Goal: Transaction & Acquisition: Obtain resource

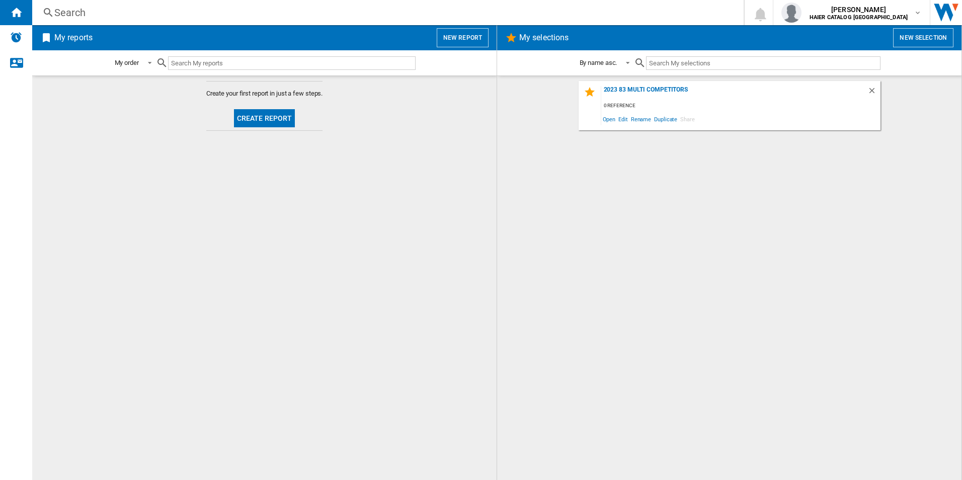
click at [253, 6] on div "Search Search 0 [PERSON_NAME] HAIER CATALOG [GEOGRAPHIC_DATA] HAIER CATALOG [GE…" at bounding box center [496, 12] width 929 height 25
click at [253, 7] on div "Search" at bounding box center [385, 13] width 663 height 14
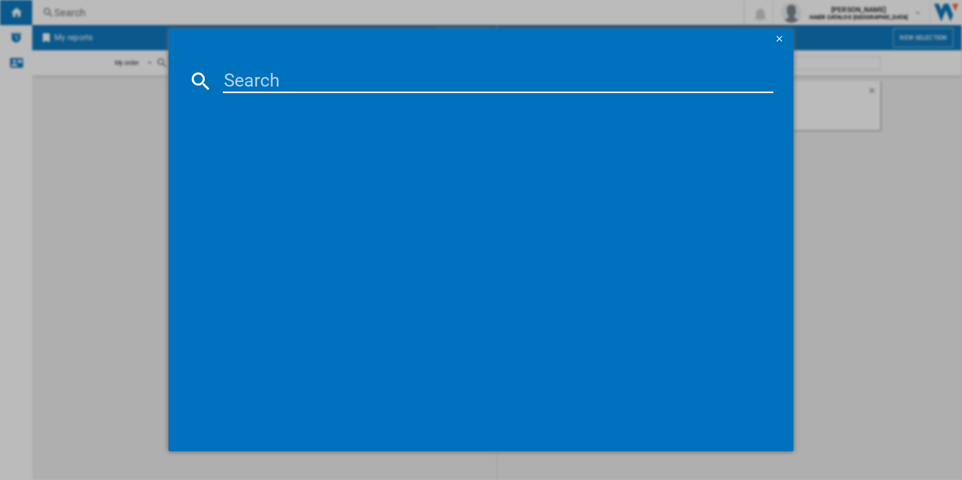
click at [299, 84] on input at bounding box center [498, 81] width 551 height 24
paste input "HW100-B14959U1"
click at [287, 77] on input "HW100-B14959U1" at bounding box center [498, 81] width 551 height 24
click at [370, 81] on input "HW100B14959U1" at bounding box center [498, 81] width 551 height 24
click at [284, 80] on input "HW100B14959U" at bounding box center [498, 81] width 551 height 24
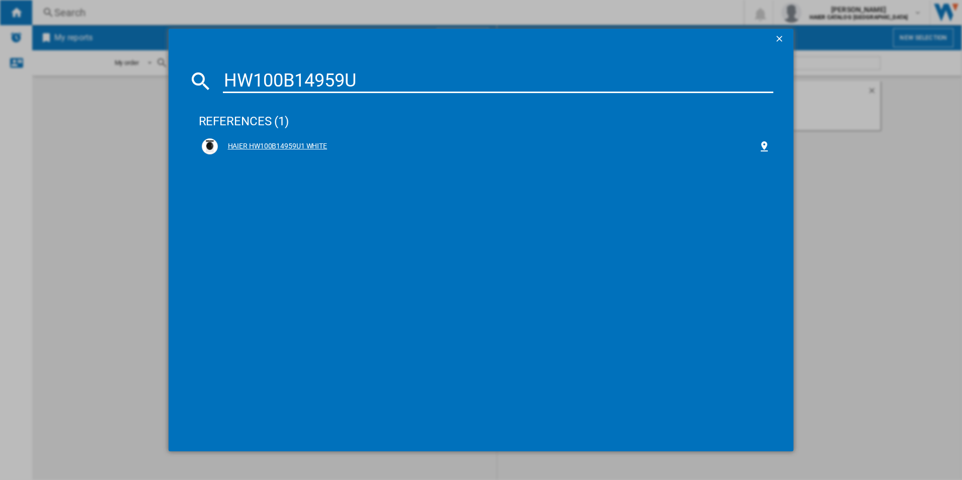
type input "HW100B14959U"
click at [285, 146] on div "HAIER HW100B14959U1 WHITE" at bounding box center [488, 146] width 541 height 10
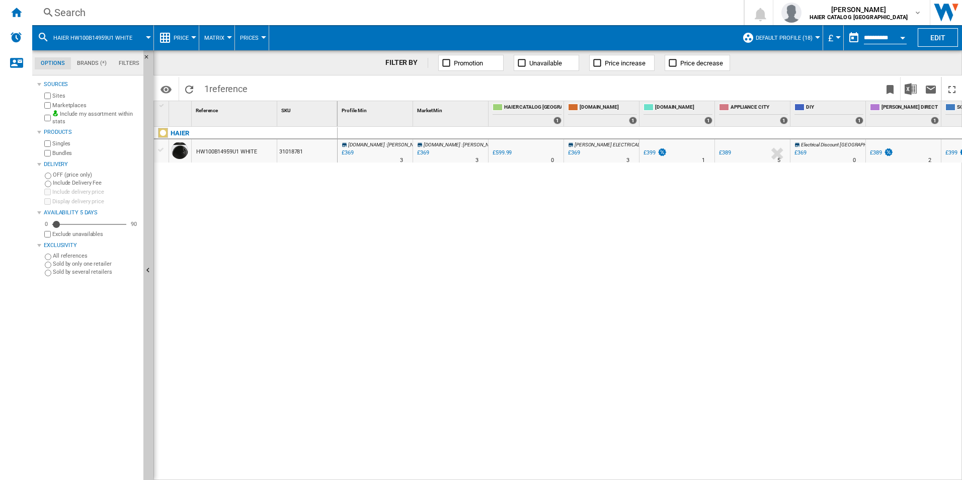
click at [193, 42] on button "Price" at bounding box center [184, 37] width 20 height 25
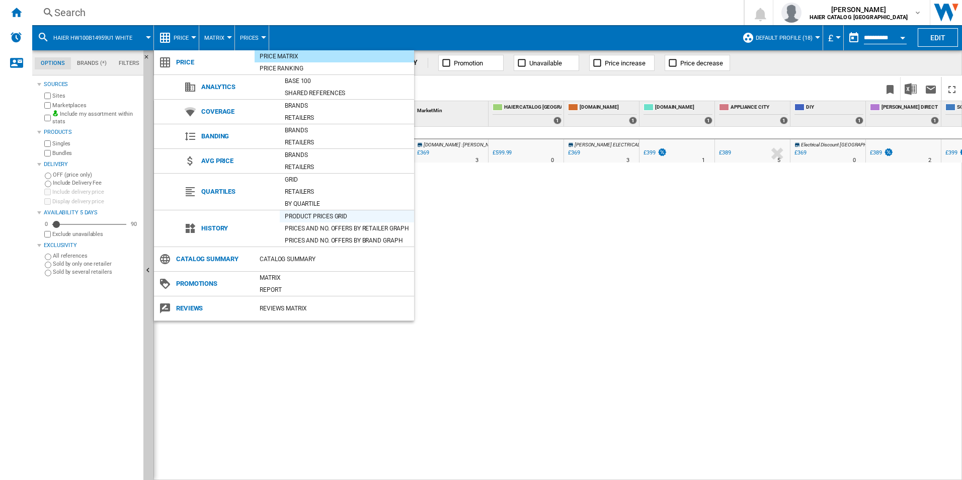
click at [317, 217] on div "Product prices grid" at bounding box center [347, 216] width 134 height 10
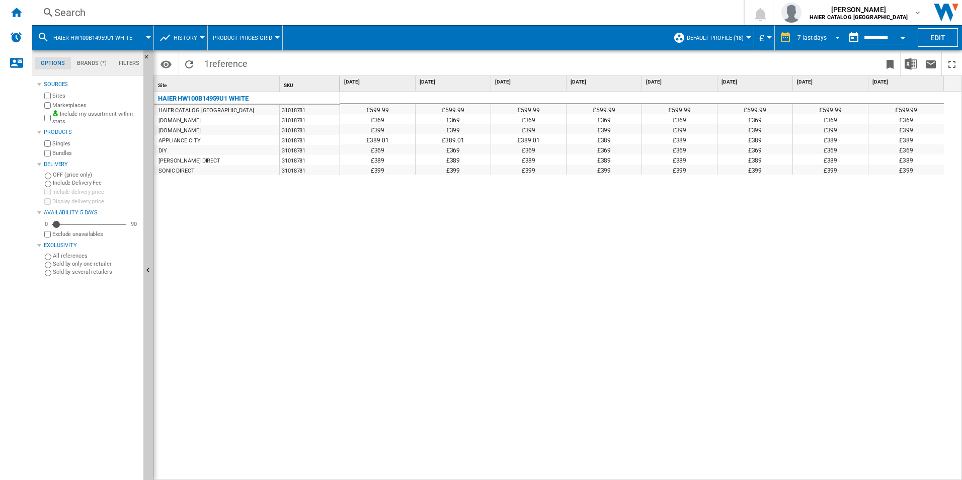
click at [811, 40] on div "7 last days" at bounding box center [811, 37] width 29 height 7
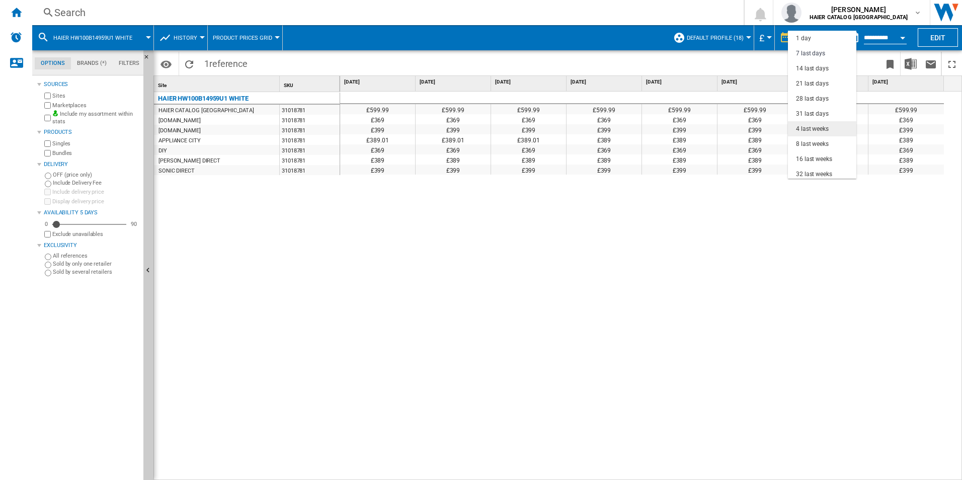
scroll to position [15, 0]
click at [821, 126] on div "8 last weeks" at bounding box center [812, 129] width 33 height 9
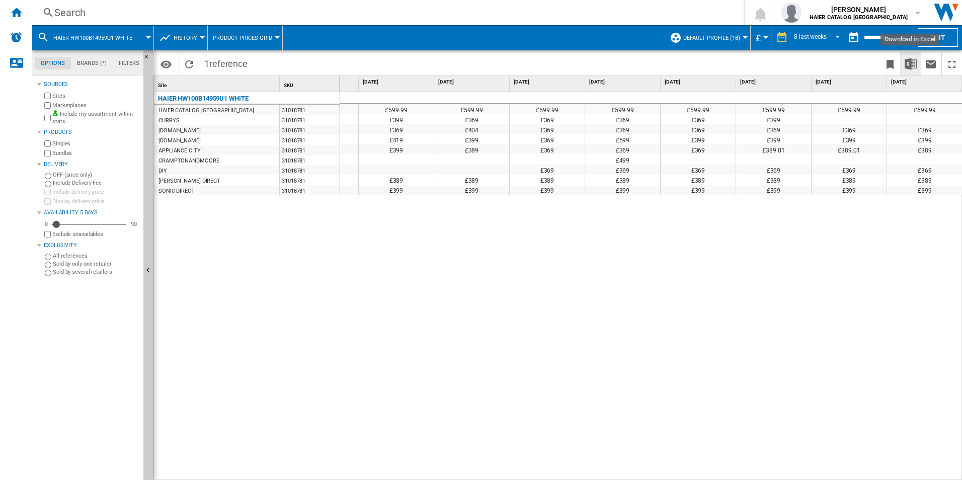
click at [909, 61] on img "Download in Excel" at bounding box center [910, 64] width 12 height 12
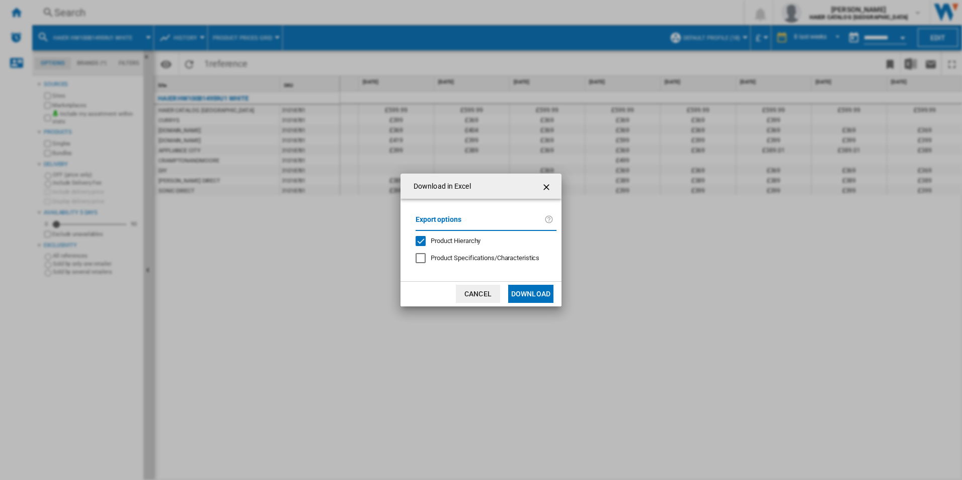
click at [535, 295] on button "Download" at bounding box center [530, 294] width 45 height 18
